Goal: Task Accomplishment & Management: Manage account settings

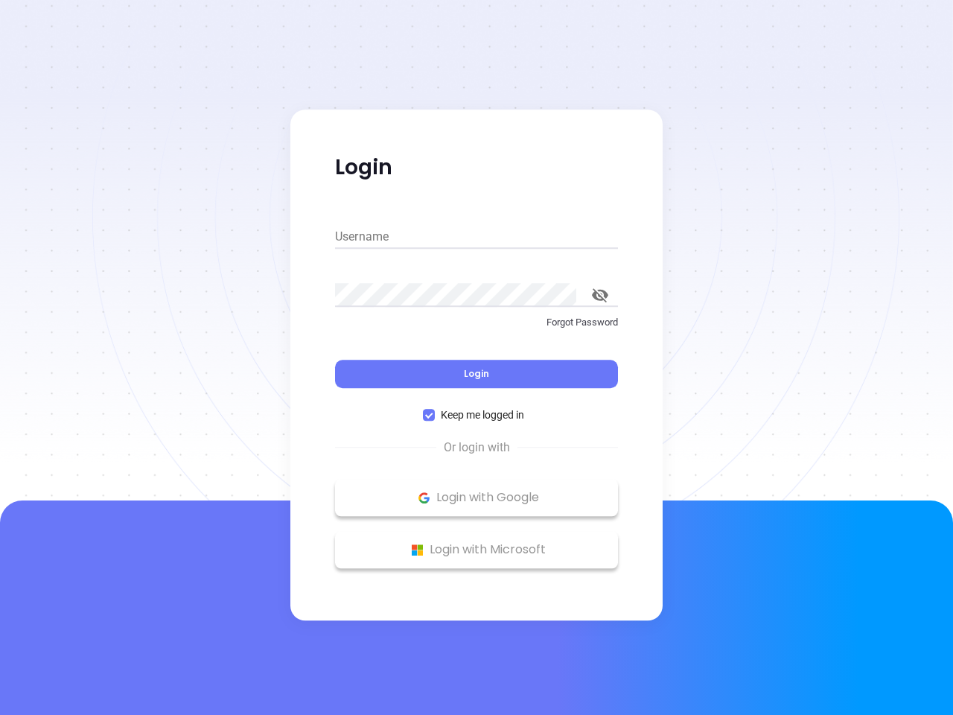
click at [476, 357] on div "Login" at bounding box center [476, 365] width 283 height 46
click at [476, 237] on input "Username" at bounding box center [476, 237] width 283 height 24
click at [600, 295] on icon "toggle password visibility" at bounding box center [600, 295] width 16 height 14
click at [476, 374] on span "Login" at bounding box center [476, 373] width 25 height 13
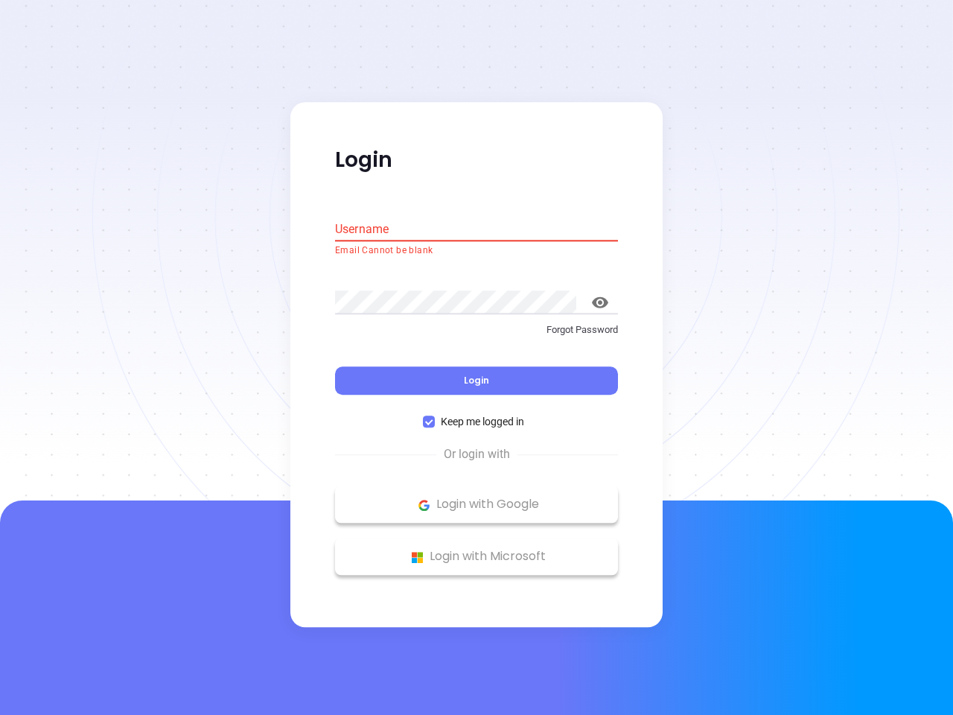
click at [476, 415] on span "Keep me logged in" at bounding box center [482, 422] width 95 height 16
click at [435, 416] on input "Keep me logged in" at bounding box center [429, 422] width 12 height 12
checkbox input "false"
click at [476, 497] on p "Login with Google" at bounding box center [476, 505] width 268 height 22
click at [476, 549] on p "Login with Microsoft" at bounding box center [476, 557] width 268 height 22
